Goal: Navigation & Orientation: Find specific page/section

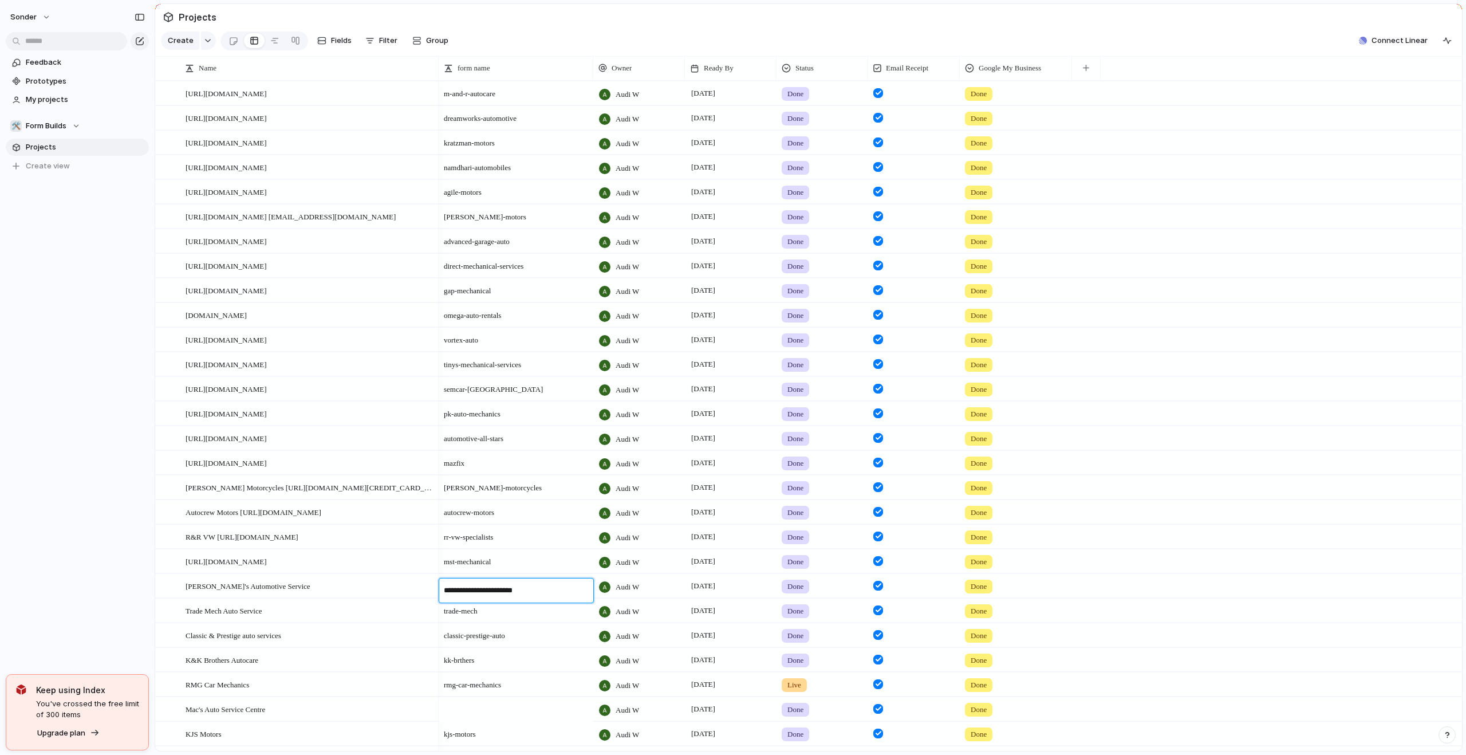
scroll to position [127, 0]
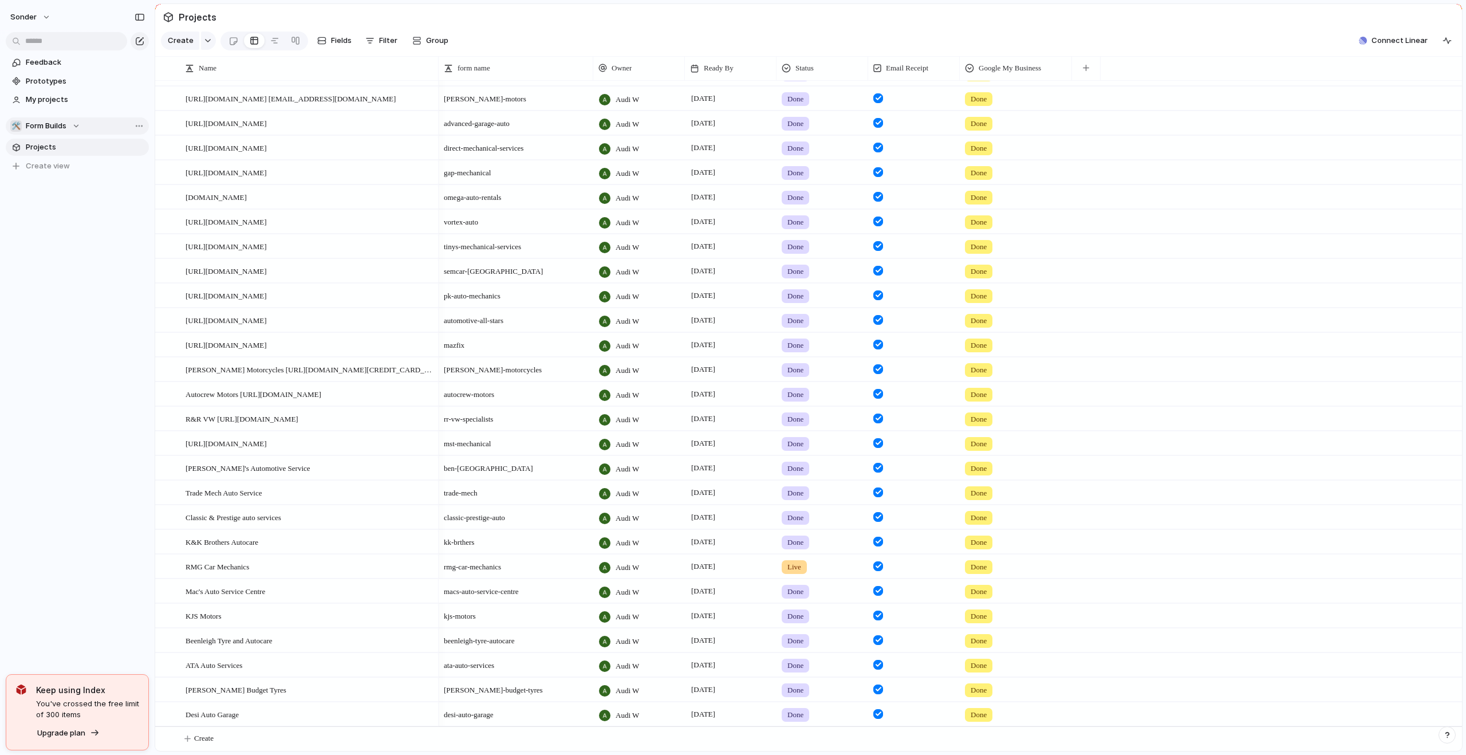
click at [54, 124] on span "Form Builds" at bounding box center [46, 125] width 41 height 11
click at [64, 191] on span "[PERSON_NAME]'s Board" at bounding box center [79, 186] width 88 height 11
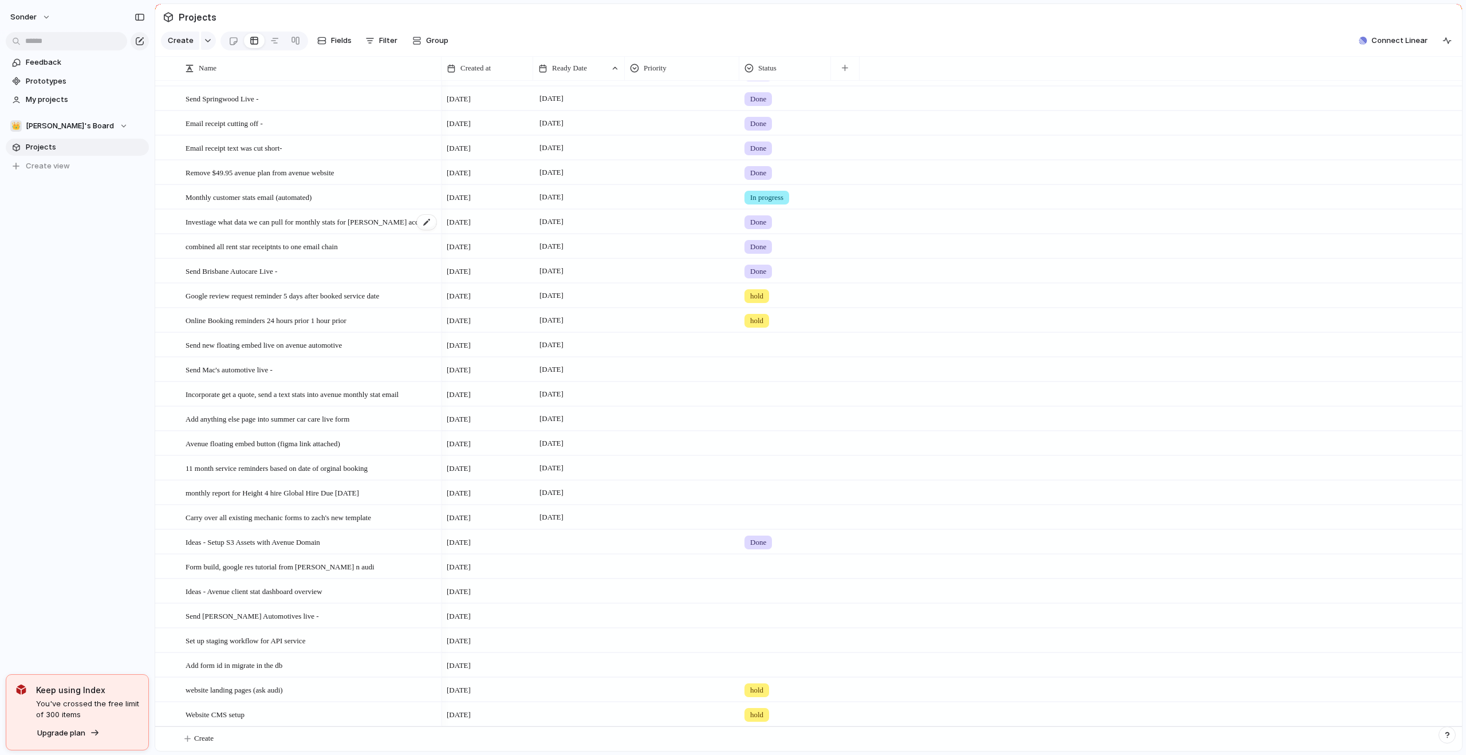
scroll to position [53, 0]
click at [290, 322] on span "Online Booking reminders 24 hours prior 1 hour prior" at bounding box center [265, 319] width 161 height 13
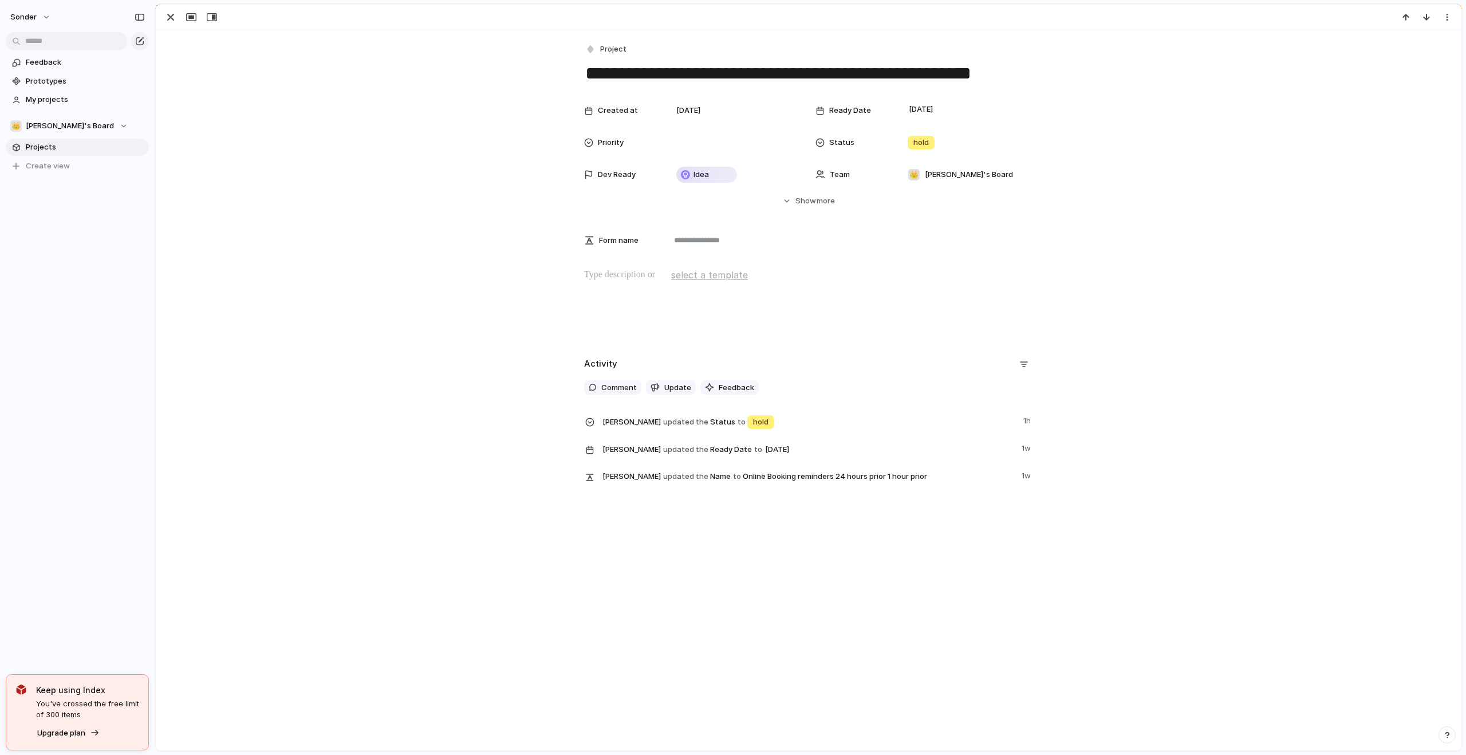
click at [758, 77] on textarea "**********" at bounding box center [808, 73] width 449 height 24
click at [173, 17] on div "button" at bounding box center [171, 17] width 14 height 14
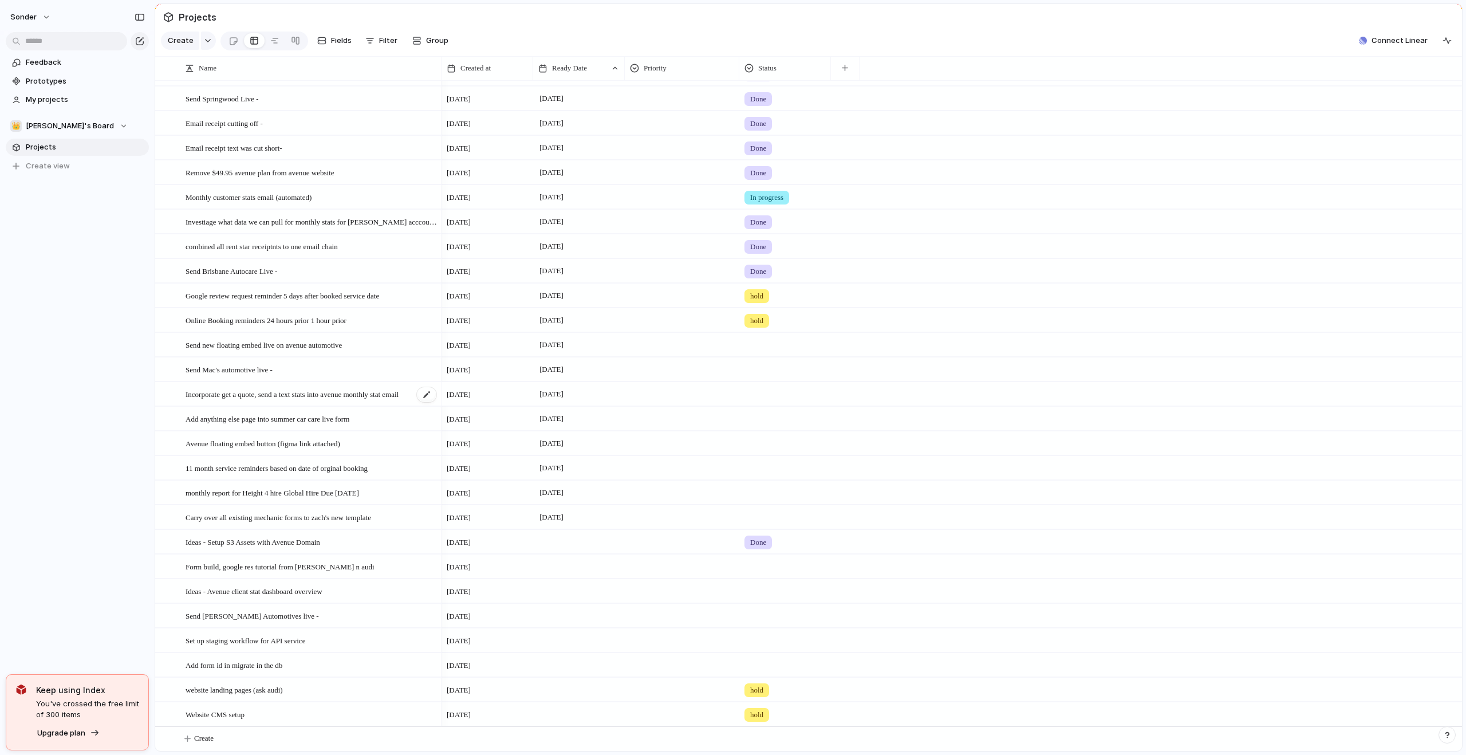
click at [287, 393] on span "Incorporate get a quote, send a text stats into avenue monthly stat email" at bounding box center [291, 393] width 213 height 13
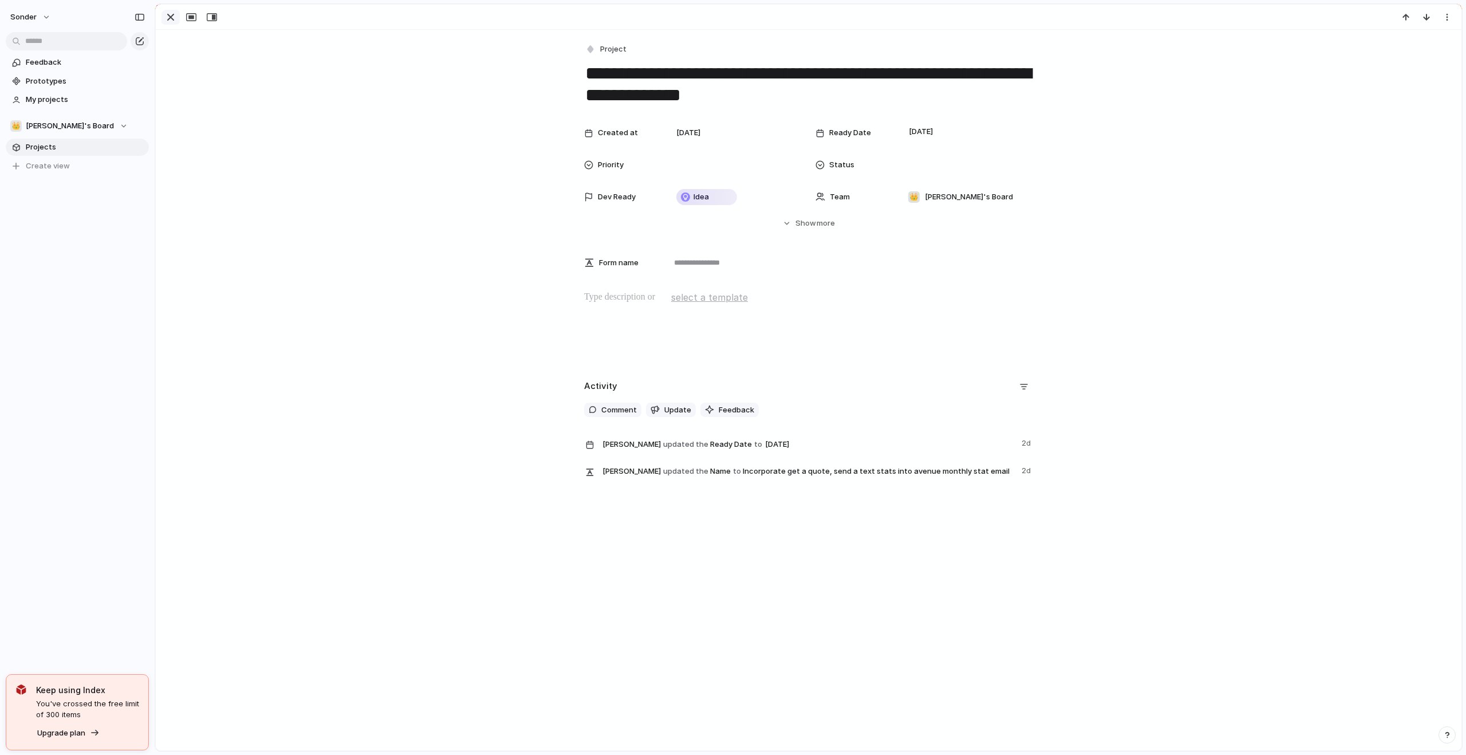
click at [170, 13] on div "button" at bounding box center [171, 17] width 14 height 14
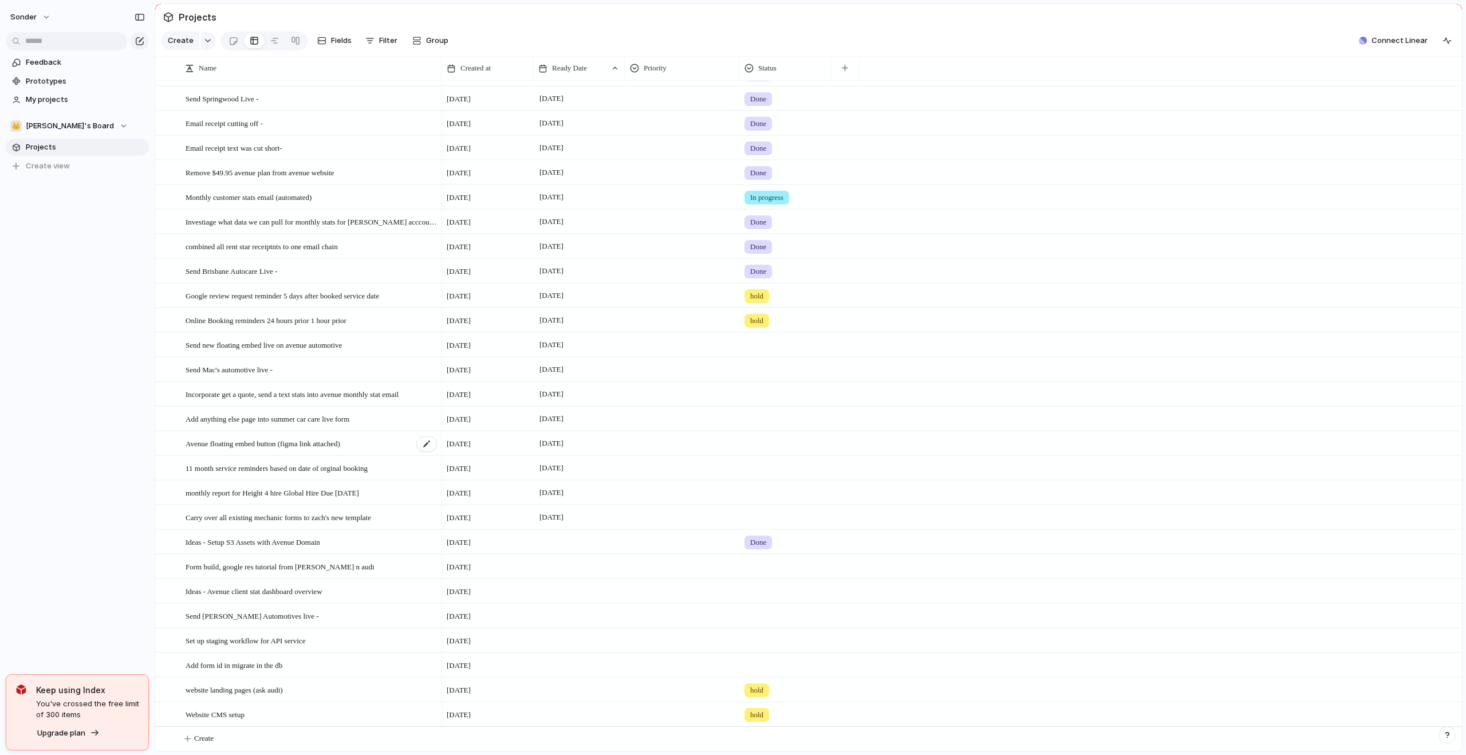
click at [298, 445] on span "Avenue floating embed button (figma link attached)" at bounding box center [262, 442] width 155 height 13
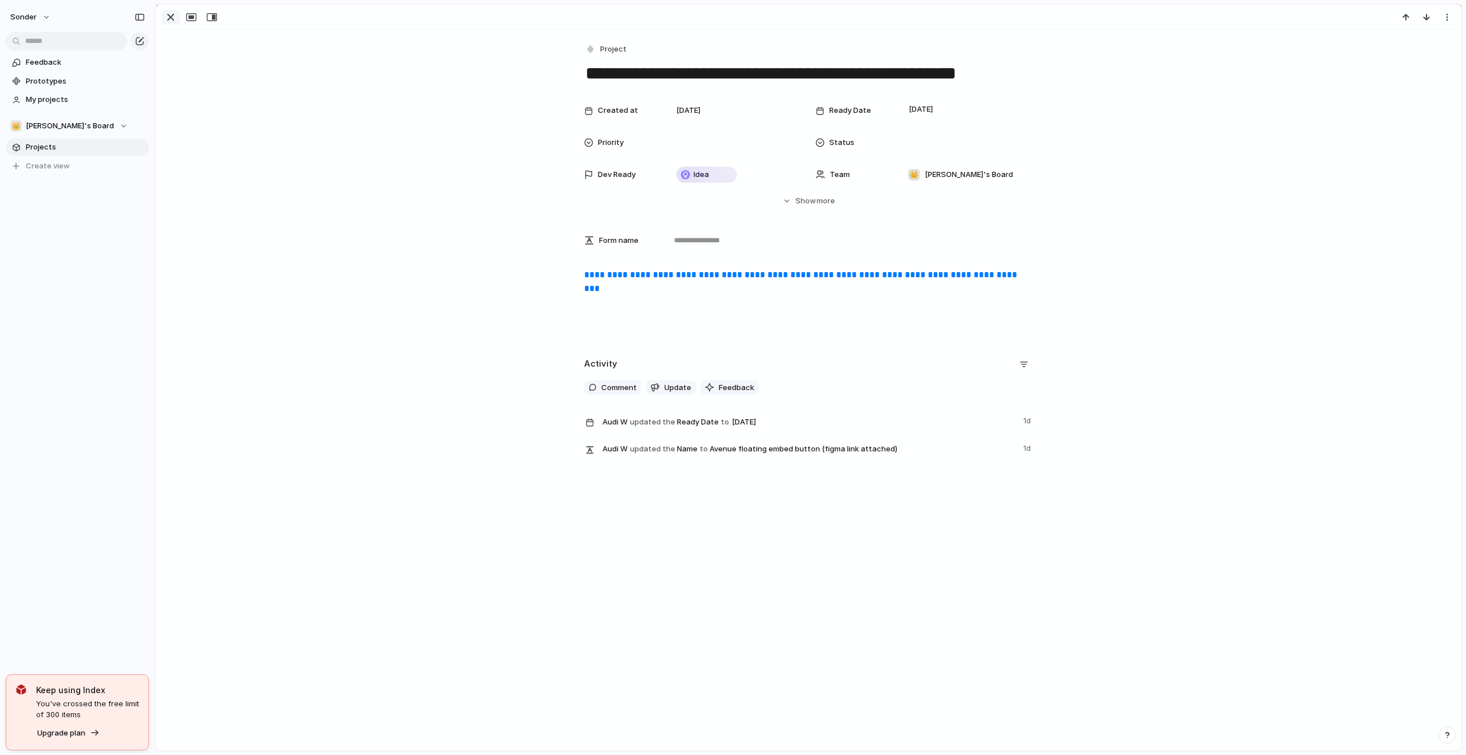
click at [169, 23] on div "button" at bounding box center [171, 17] width 14 height 14
